Goal: Information Seeking & Learning: Learn about a topic

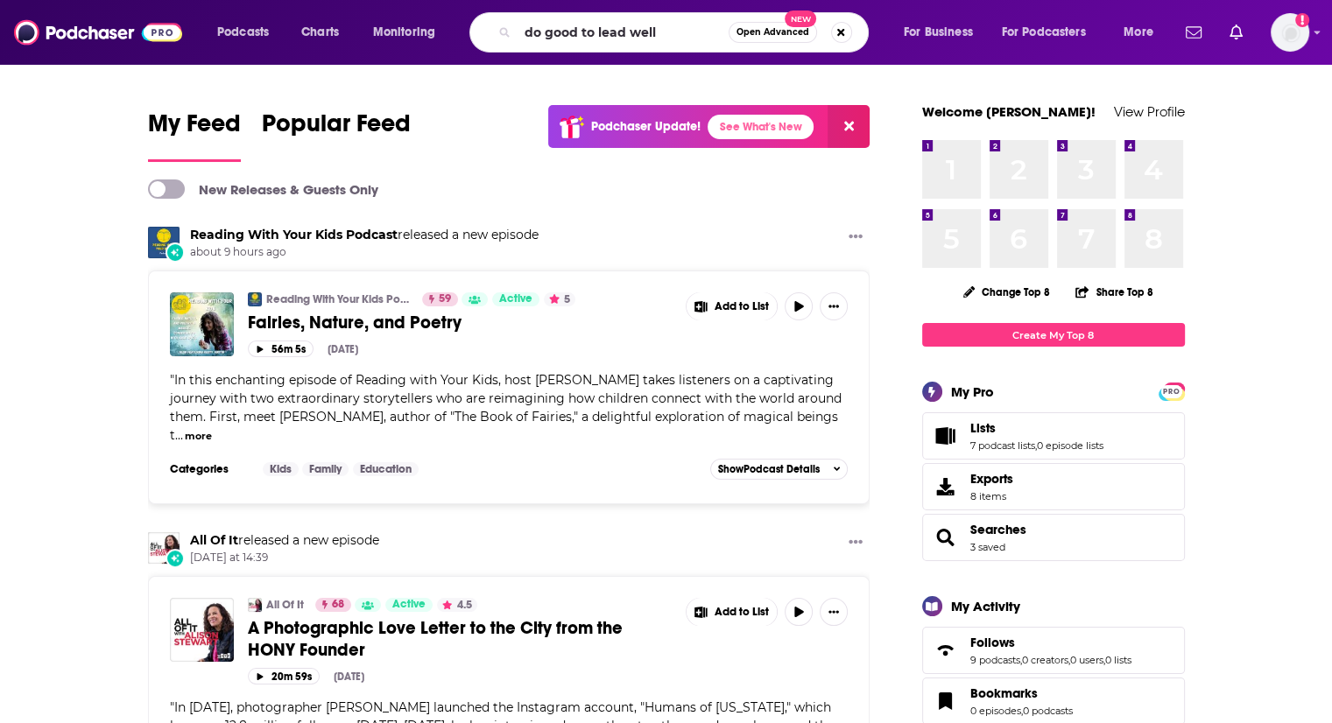
type input "do good to lead well"
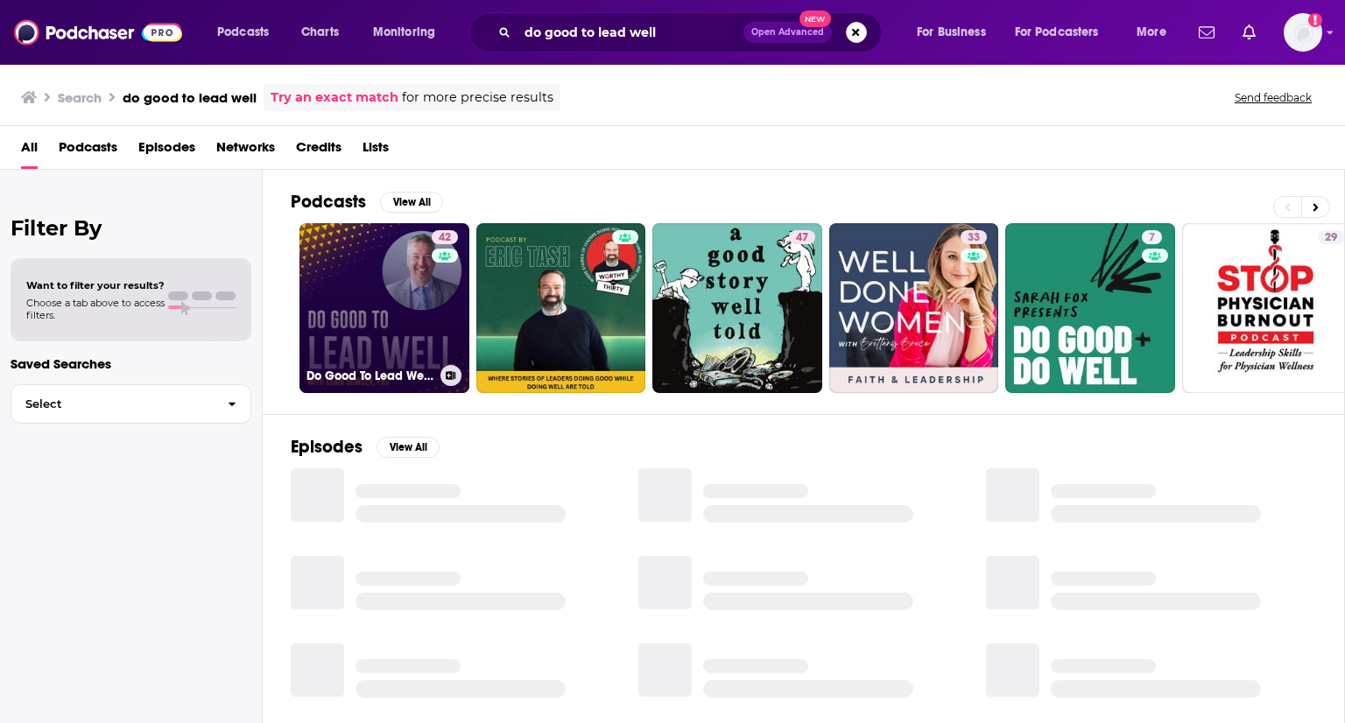
click at [403, 304] on link "42 Do Good To Lead Well with [PERSON_NAME]" at bounding box center [385, 308] width 170 height 170
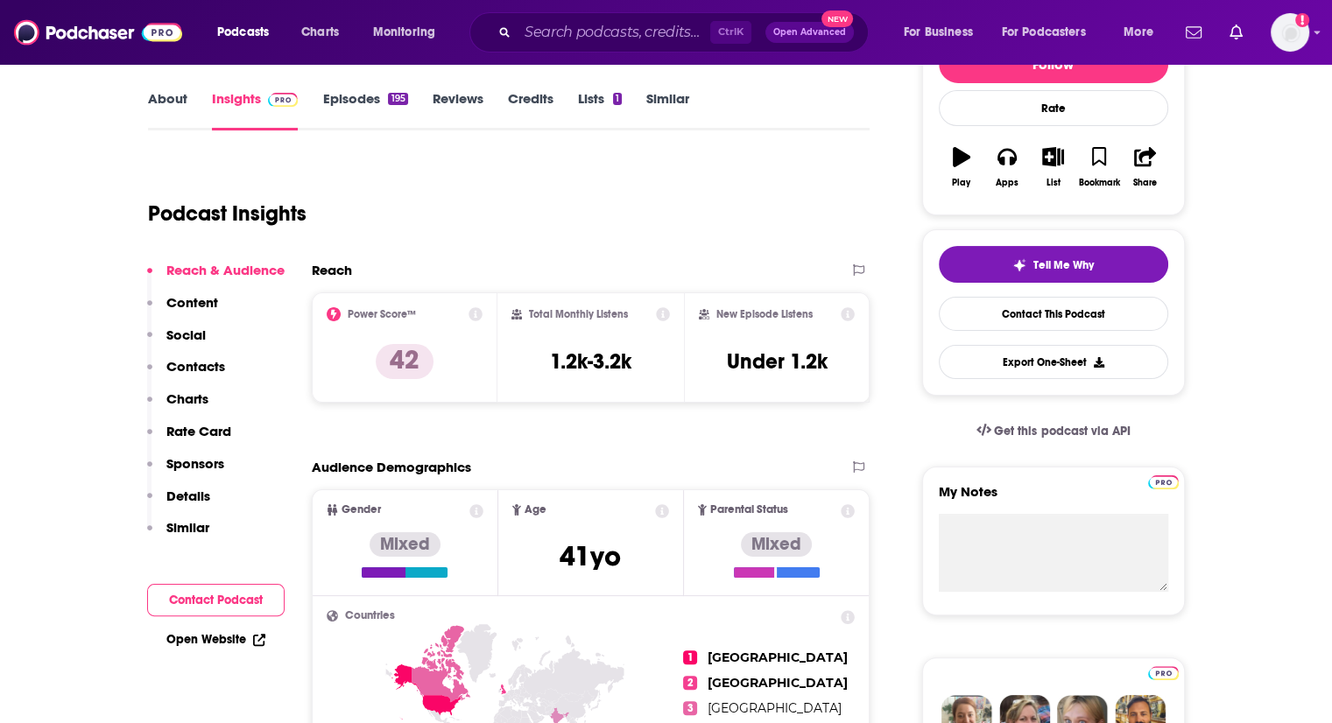
scroll to position [245, 0]
